Goal: Task Accomplishment & Management: Manage account settings

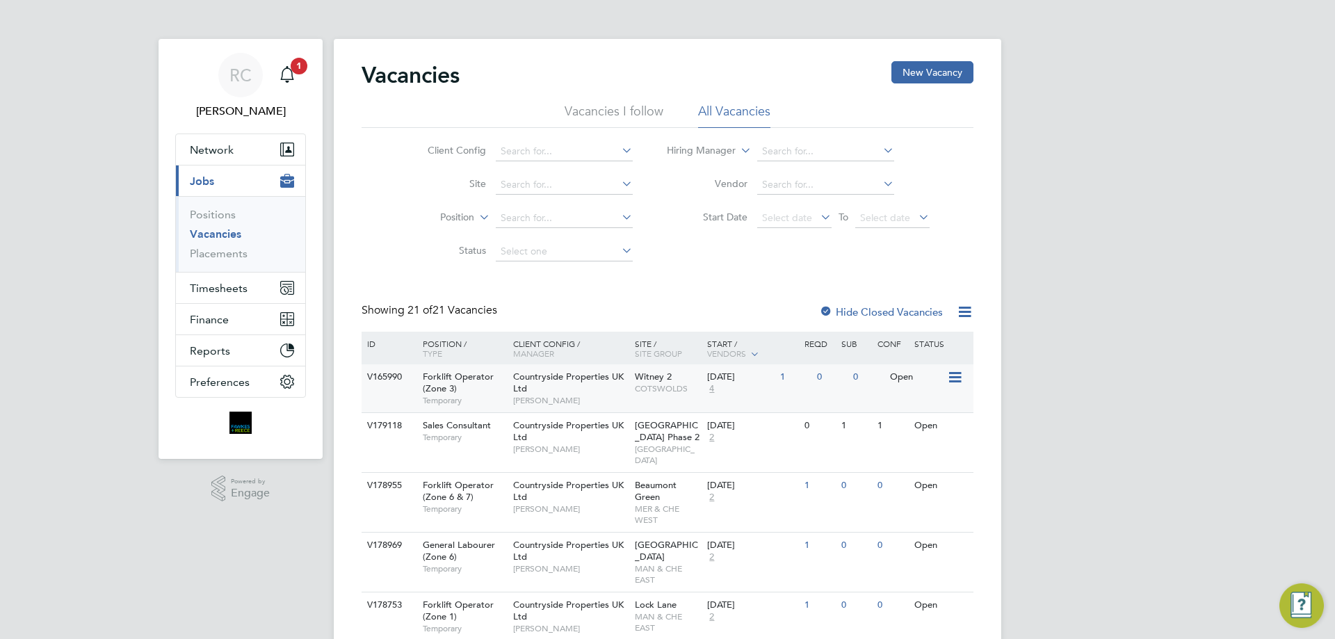
click at [747, 377] on div "[DATE]" at bounding box center [740, 377] width 66 height 12
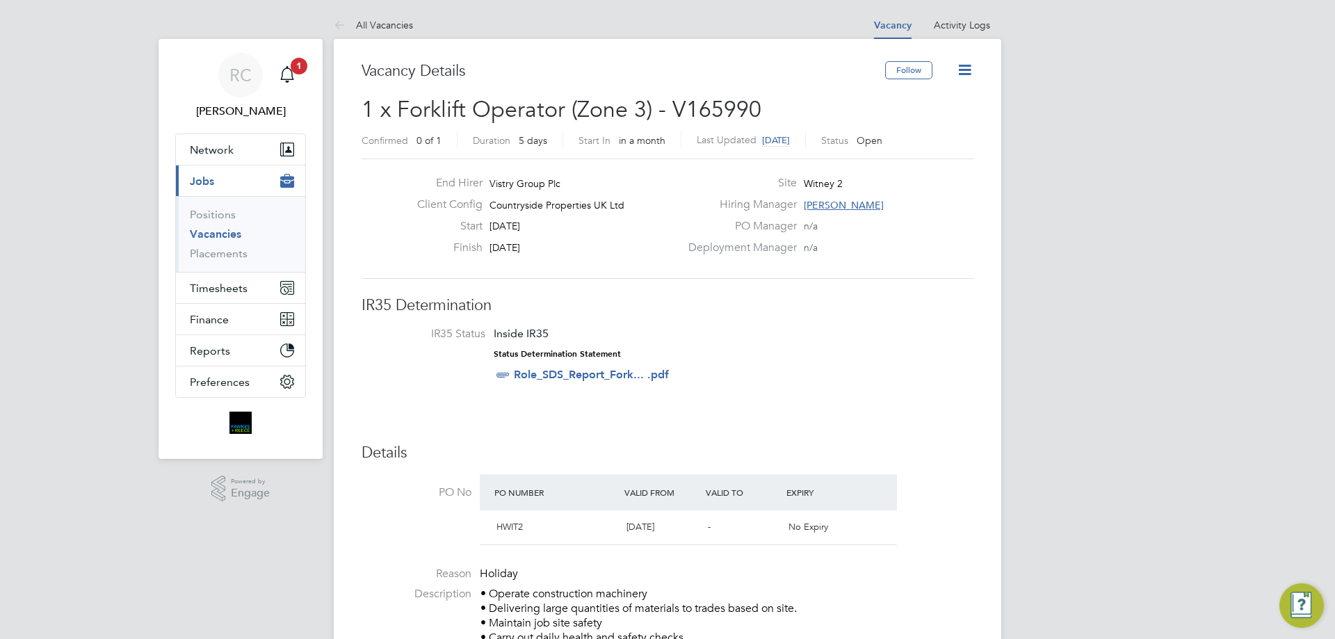
drag, startPoint x: 492, startPoint y: 226, endPoint x: 524, endPoint y: 232, distance: 32.5
click at [520, 232] on span "[DATE]" at bounding box center [505, 226] width 31 height 13
click at [522, 236] on div "Start [DATE]" at bounding box center [543, 230] width 274 height 22
click at [371, 25] on link "All Vacancies" at bounding box center [373, 25] width 79 height 13
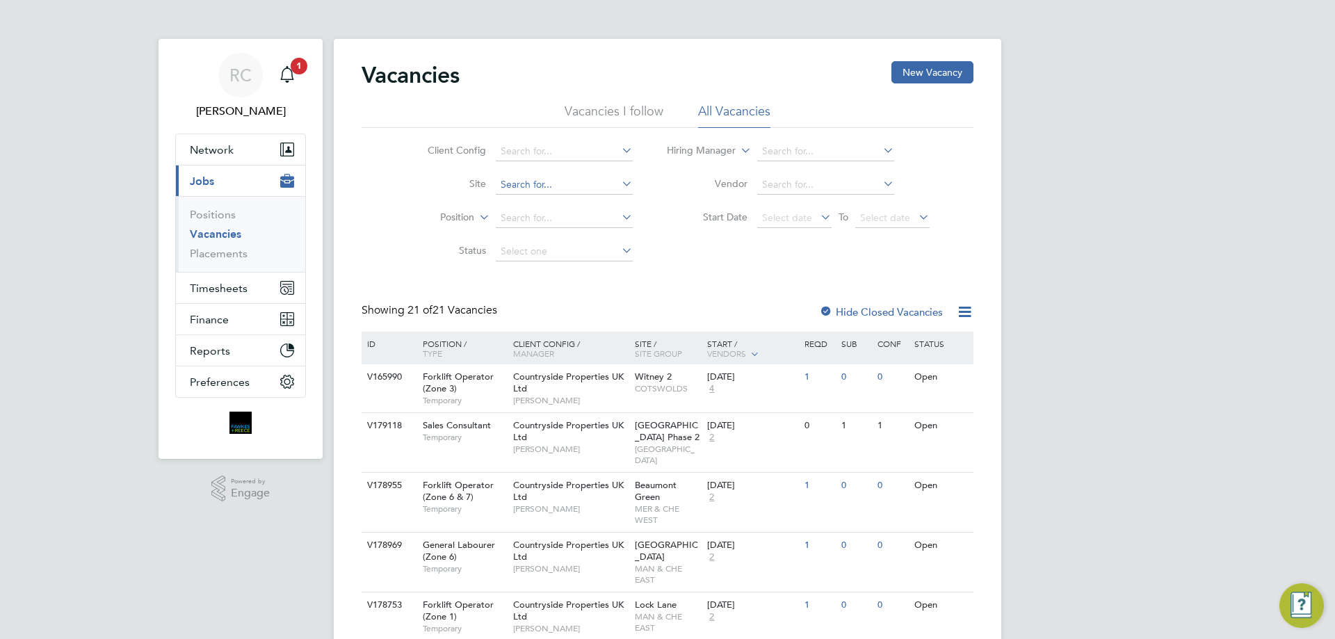
click at [524, 186] on input at bounding box center [564, 184] width 137 height 19
click at [535, 217] on li "Witney 3" at bounding box center [563, 222] width 138 height 19
type input "Witney 3"
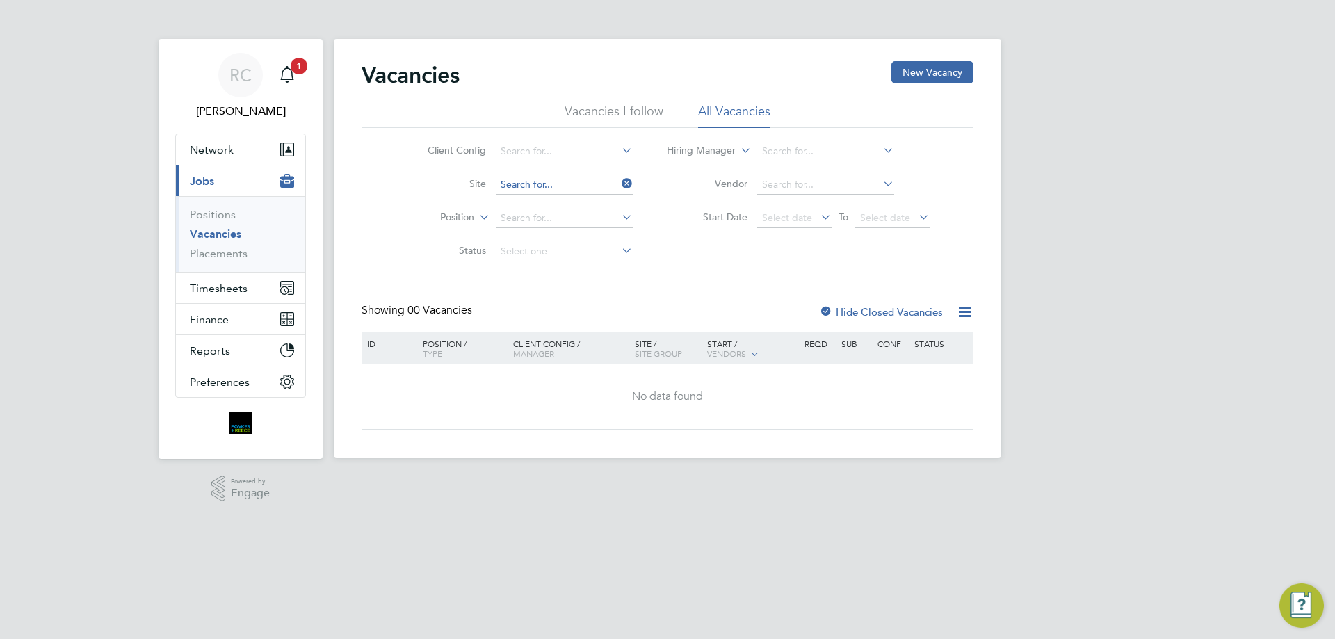
click at [565, 188] on input at bounding box center [564, 184] width 137 height 19
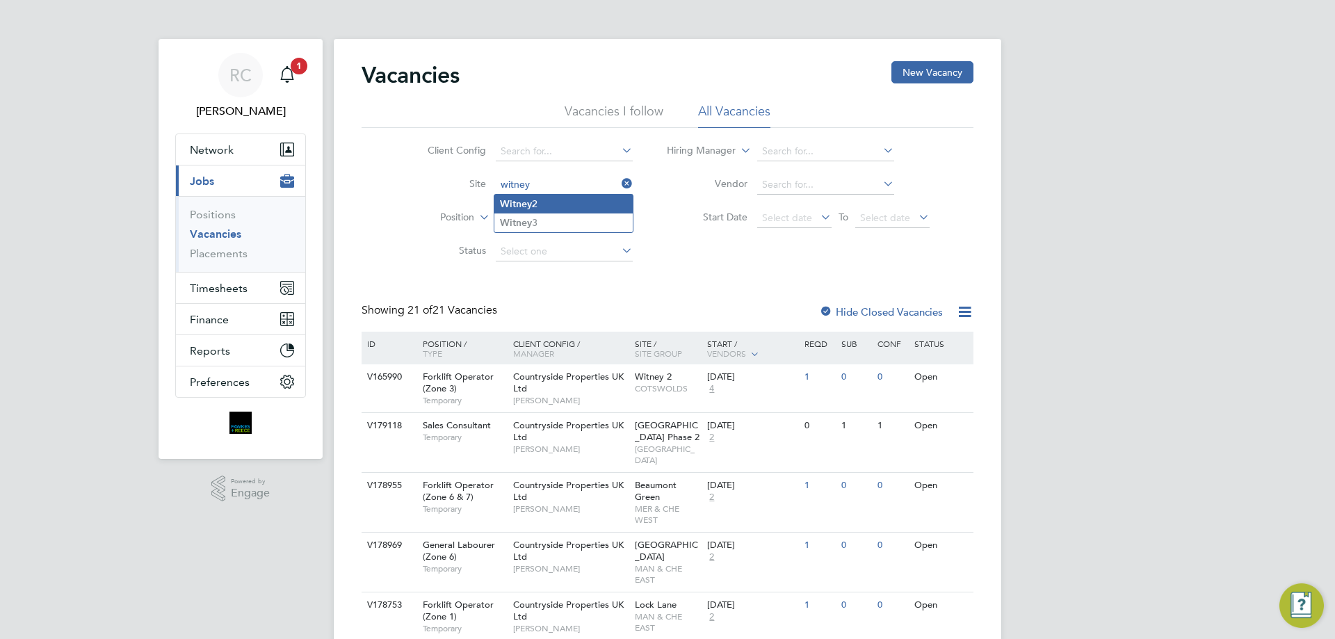
click at [564, 197] on li "Witney 2" at bounding box center [563, 204] width 138 height 19
type input "Witney 2"
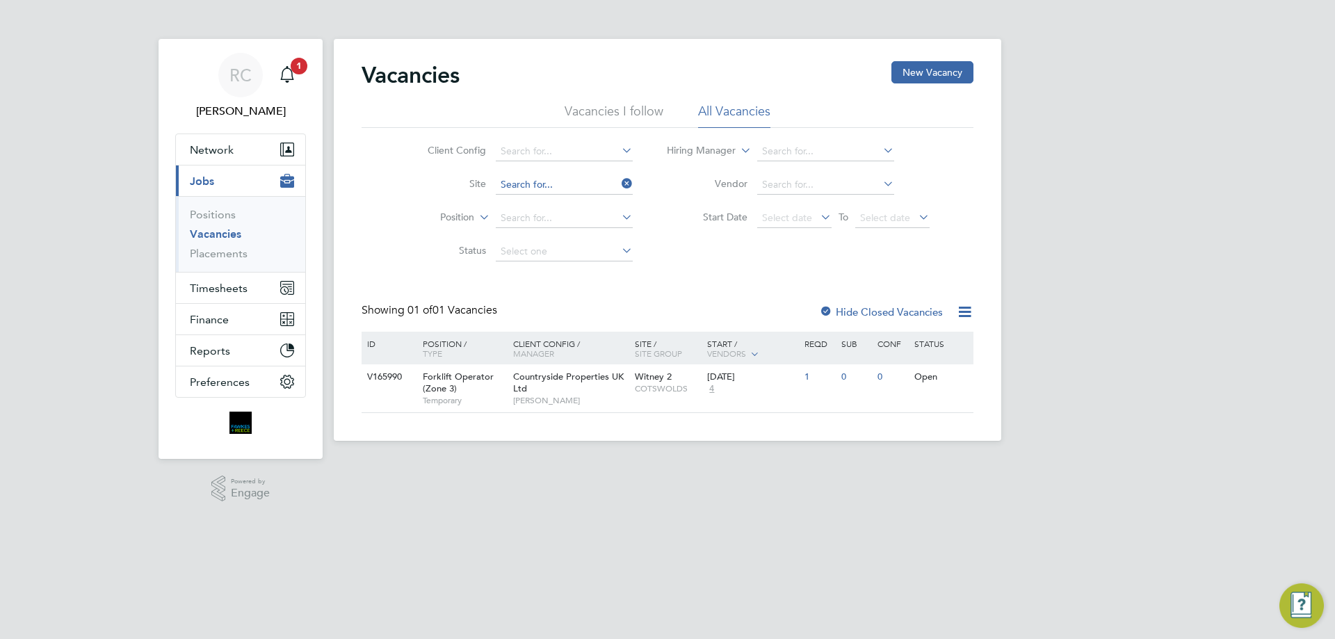
click at [572, 187] on input at bounding box center [564, 184] width 137 height 19
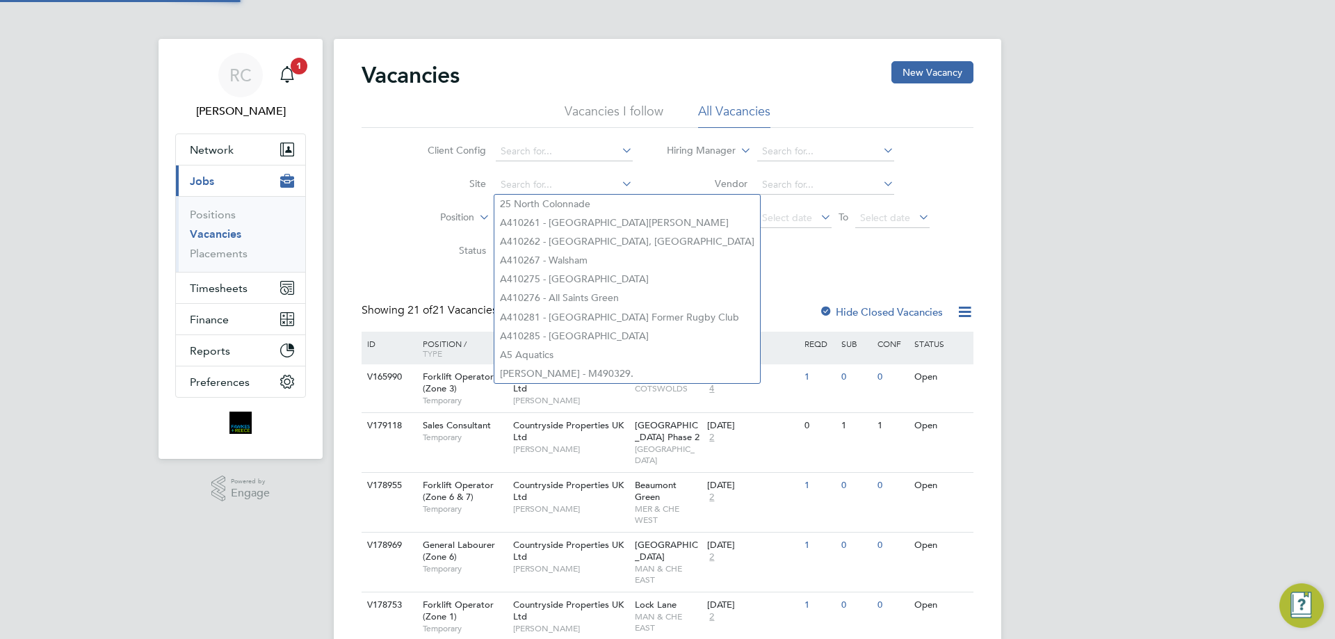
click at [393, 179] on li "Site" at bounding box center [519, 184] width 261 height 33
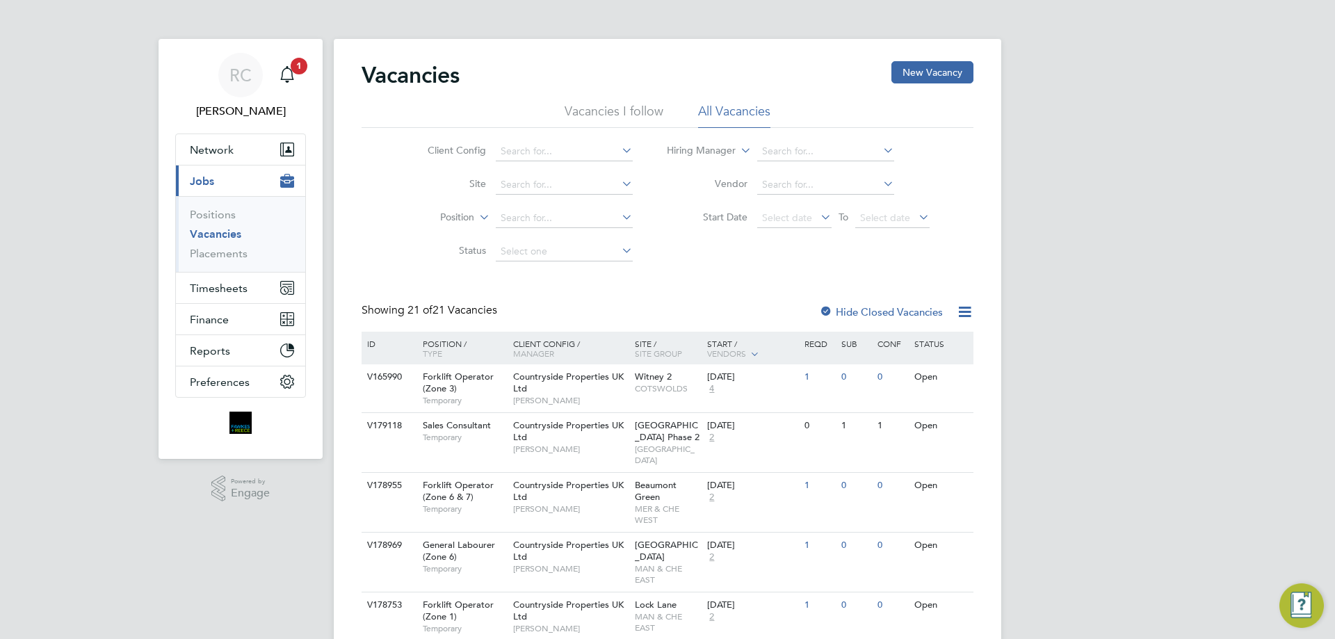
click at [599, 111] on li "Vacancies I follow" at bounding box center [614, 115] width 99 height 25
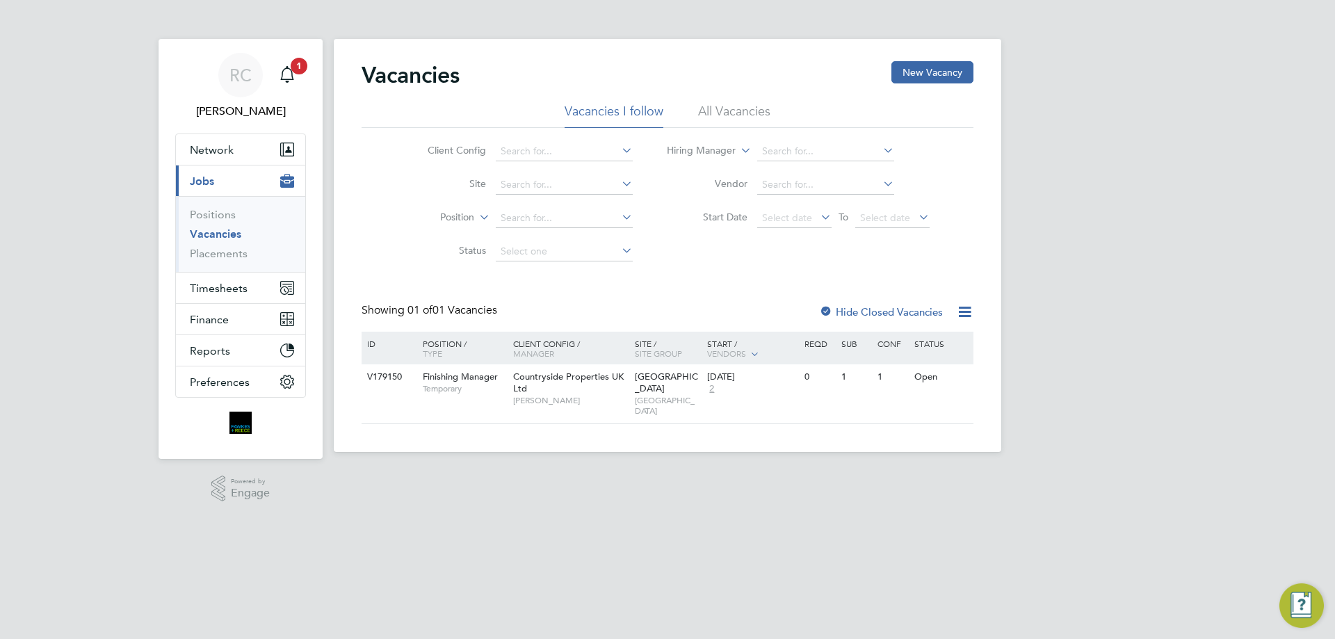
click at [730, 113] on li "All Vacancies" at bounding box center [734, 115] width 72 height 25
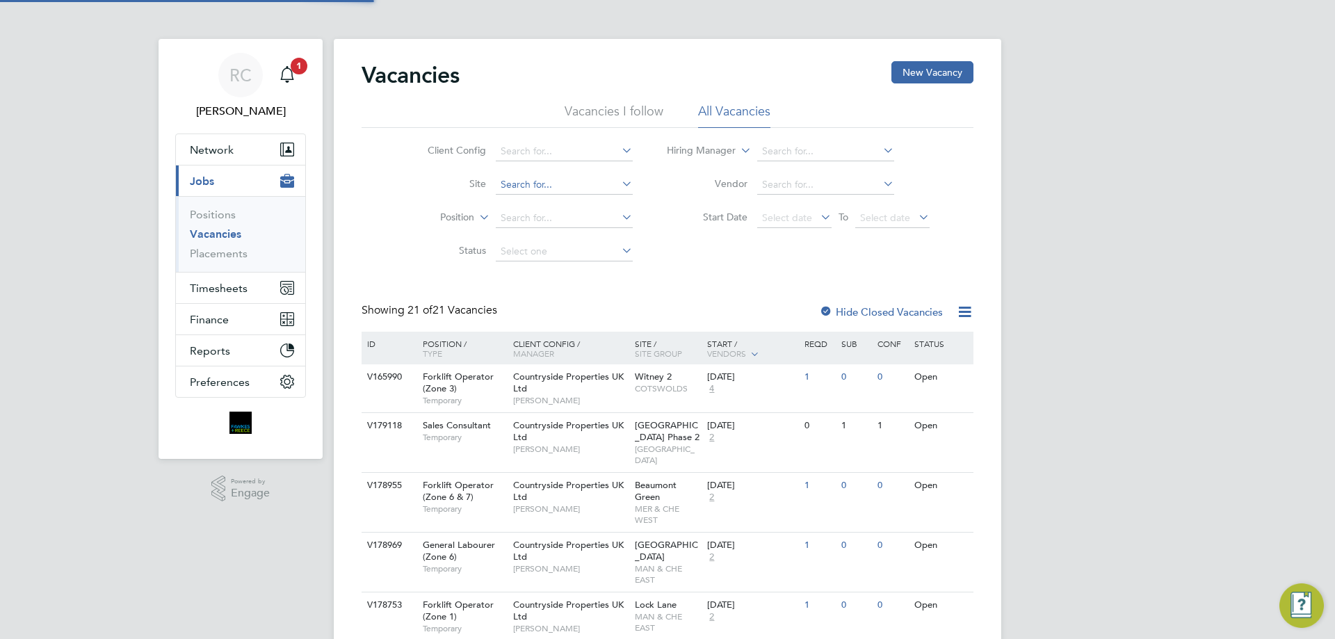
click at [541, 183] on input at bounding box center [564, 184] width 137 height 19
click at [521, 224] on b "Witney" at bounding box center [516, 223] width 32 height 12
type input "Witney 3"
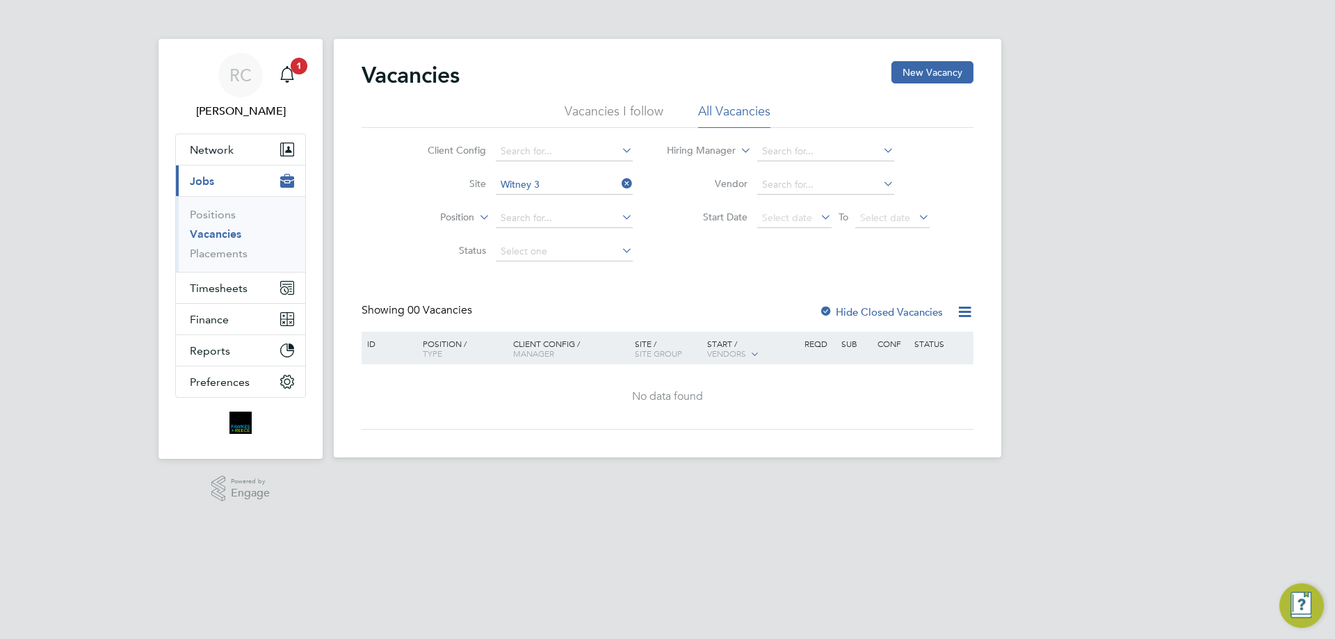
click at [619, 179] on icon at bounding box center [619, 183] width 0 height 19
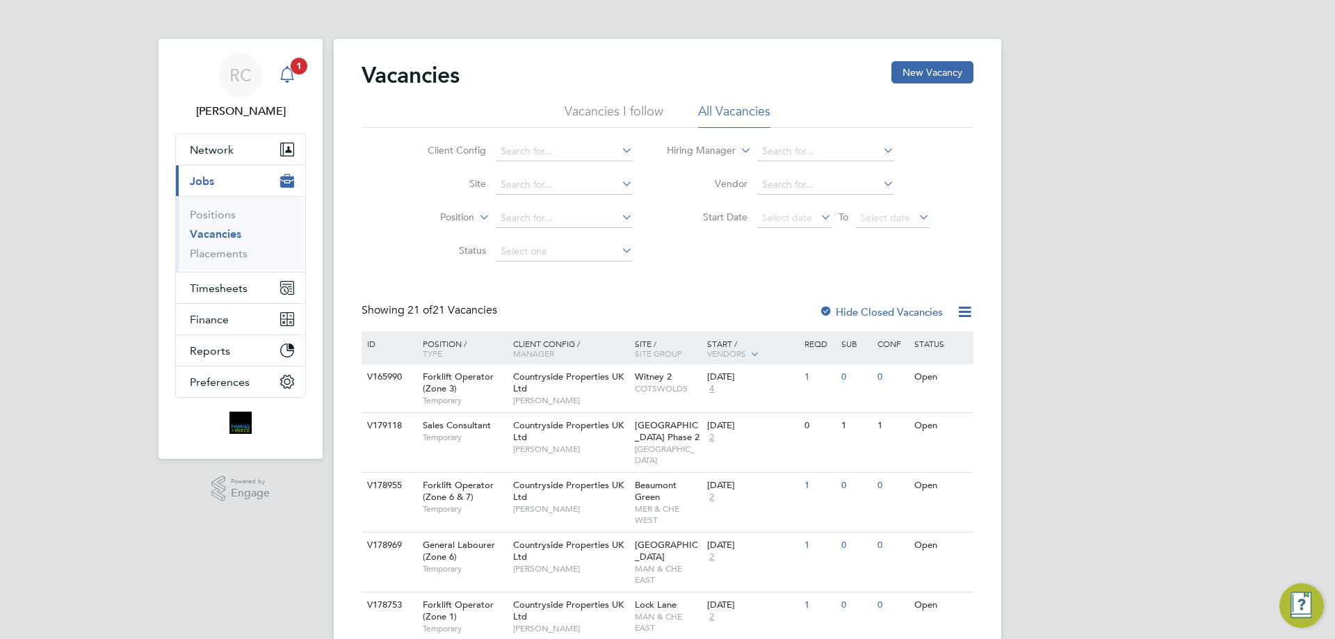
click at [296, 79] on div "Main navigation" at bounding box center [287, 75] width 28 height 28
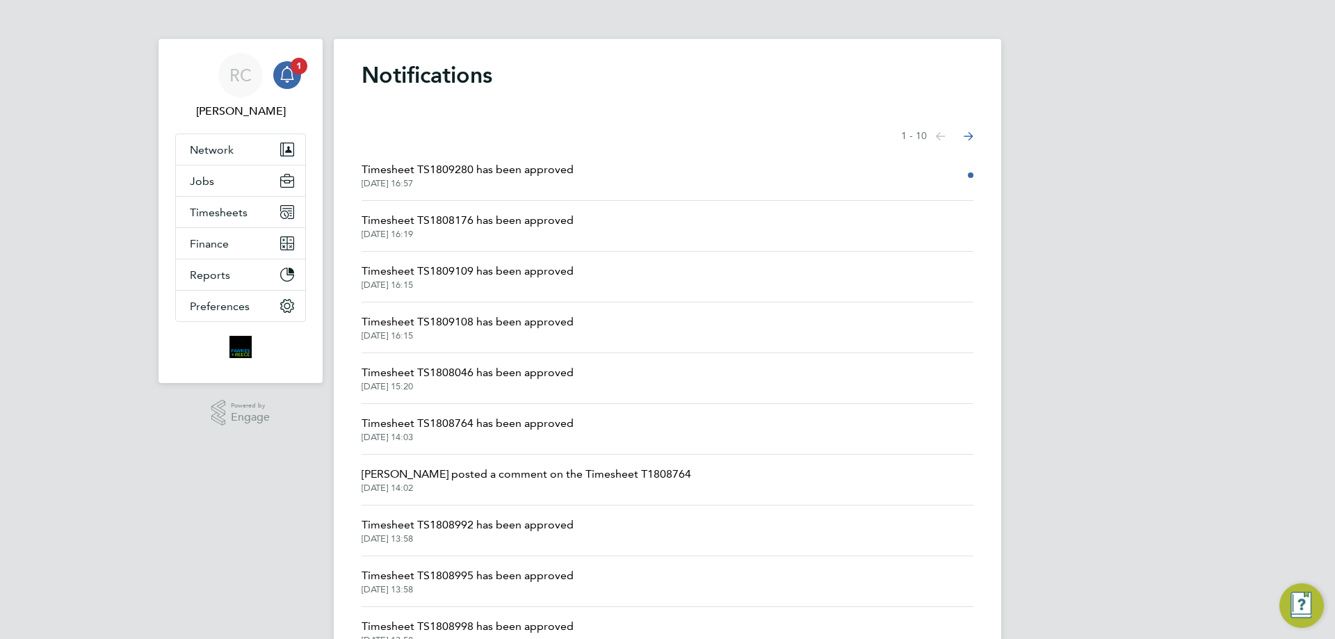
click at [533, 188] on span "[DATE] 16:57" at bounding box center [468, 183] width 212 height 11
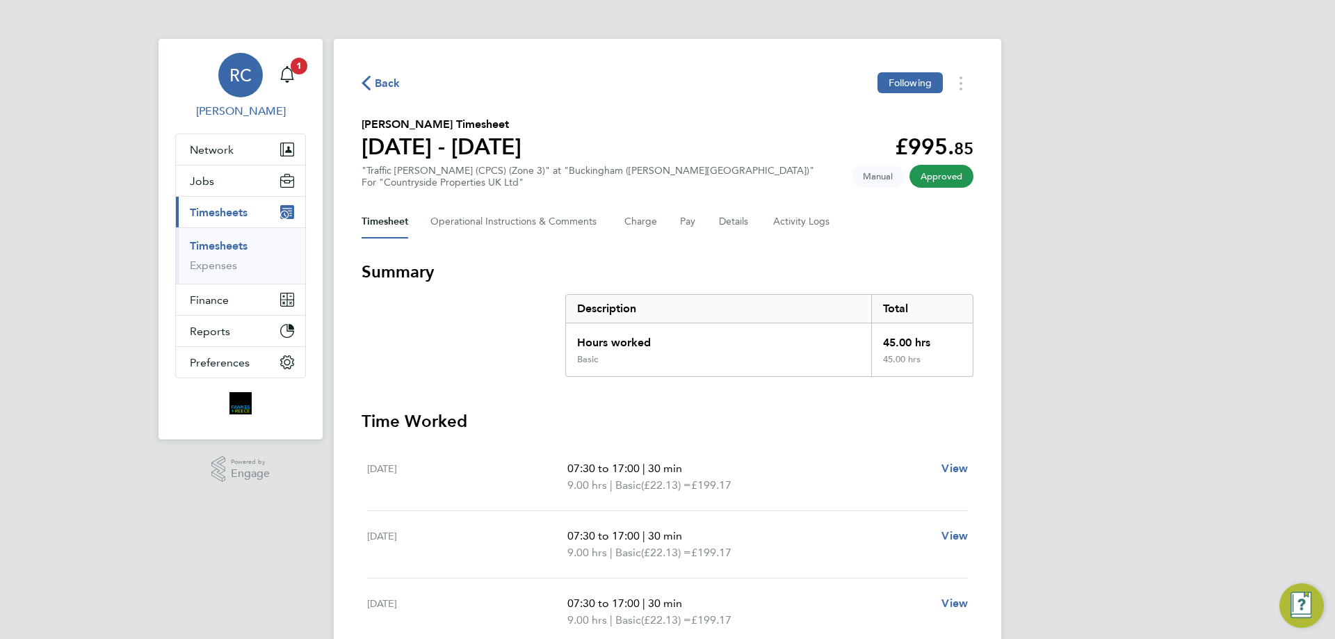
click at [236, 81] on span "RC" at bounding box center [240, 75] width 22 height 18
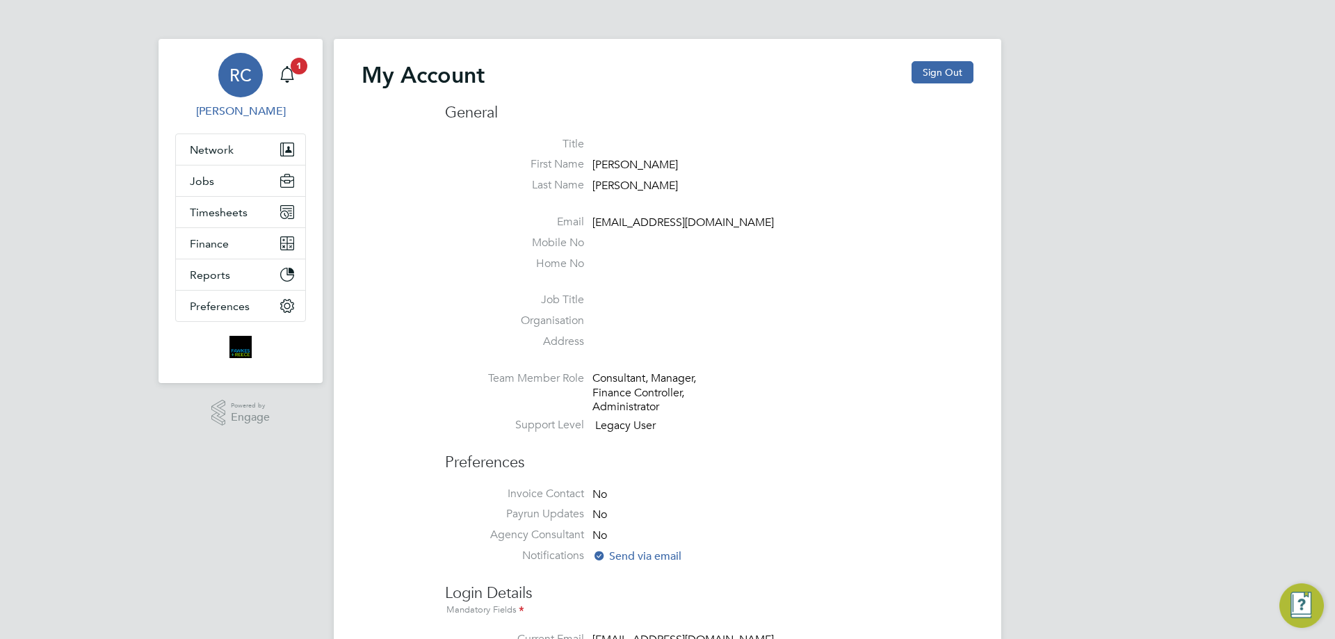
type input "[EMAIL_ADDRESS][DOMAIN_NAME]"
